Goal: Transaction & Acquisition: Purchase product/service

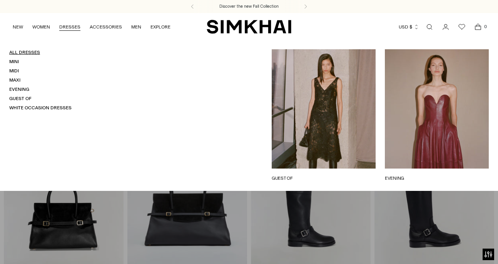
click at [26, 51] on link "All Dresses" at bounding box center [24, 52] width 31 height 5
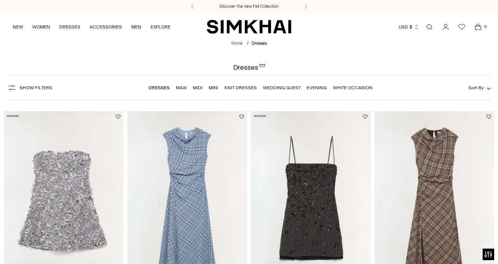
click at [168, 142] on img at bounding box center [187, 201] width 120 height 180
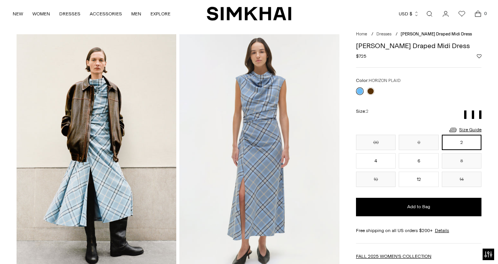
scroll to position [22, 0]
